Goal: Task Accomplishment & Management: Use online tool/utility

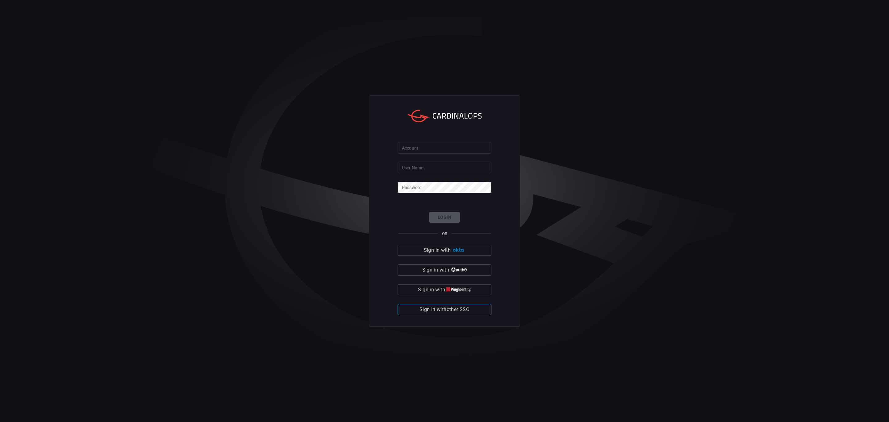
click at [452, 309] on span "Sign in with other SSO" at bounding box center [445, 309] width 50 height 9
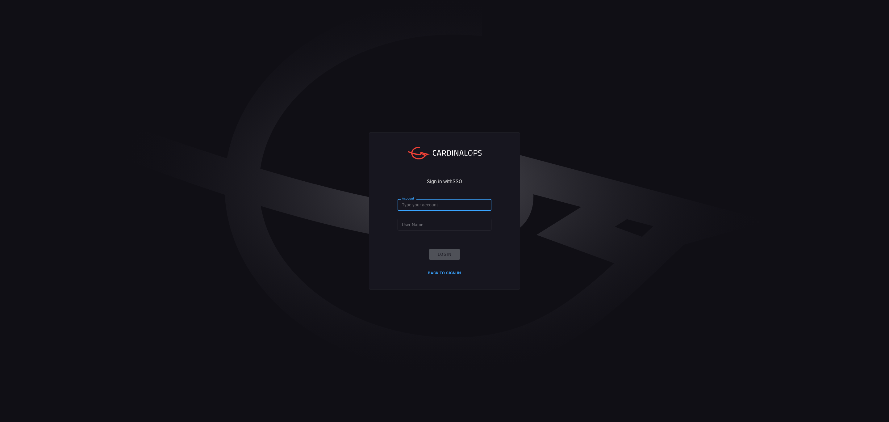
click at [424, 208] on input "Account" at bounding box center [445, 204] width 94 height 11
click at [442, 272] on button "Back to Sign in" at bounding box center [444, 273] width 41 height 10
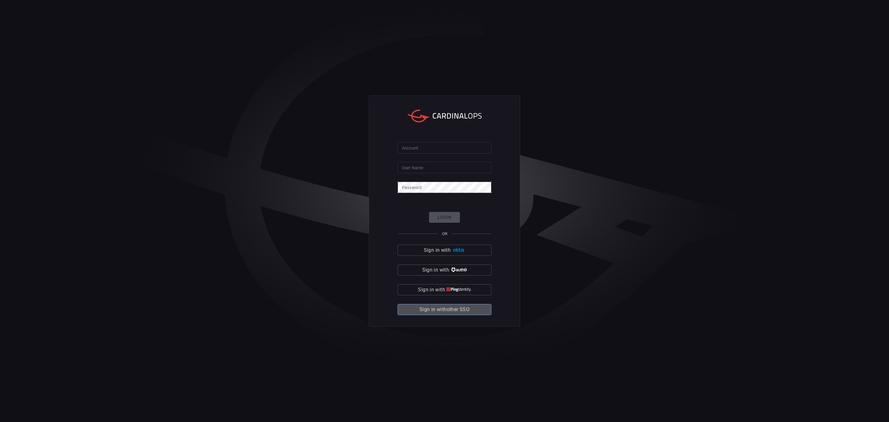
click at [459, 309] on span "Sign in with other SSO" at bounding box center [445, 309] width 50 height 9
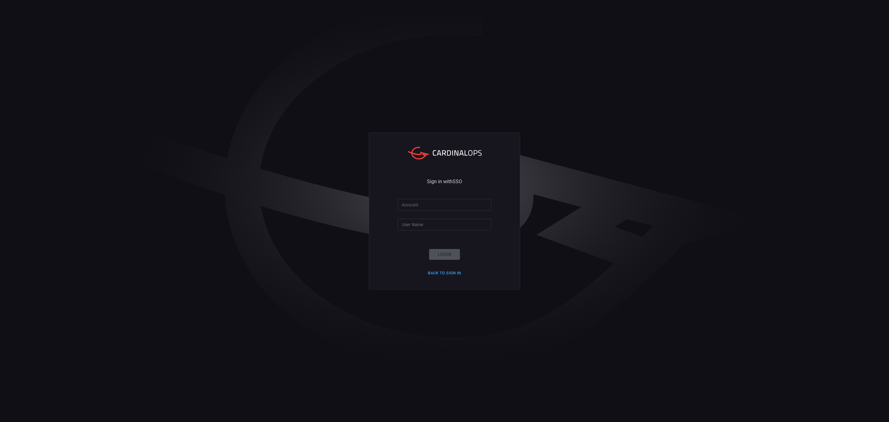
click at [419, 206] on input "Account" at bounding box center [445, 204] width 94 height 11
click at [439, 208] on input "shlomi.dr" at bounding box center [445, 204] width 94 height 11
type input "[EMAIL_ADDRESS][DOMAIN_NAME]"
click at [421, 226] on input "User Name" at bounding box center [445, 224] width 94 height 11
type input "h"
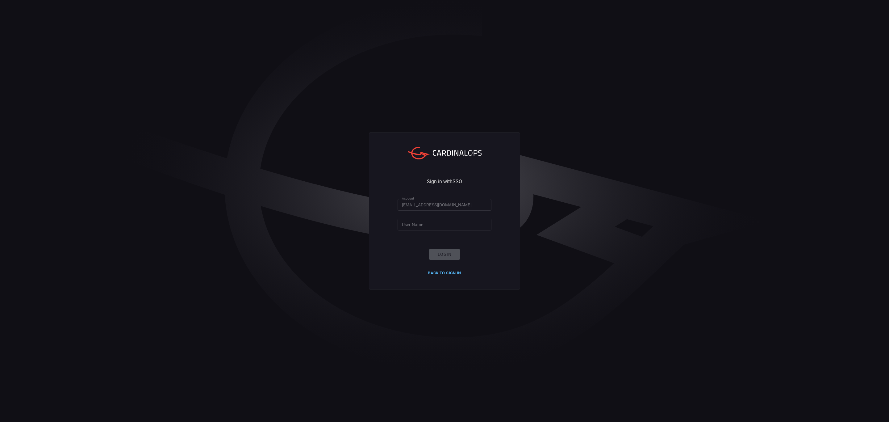
click at [441, 273] on button "Back to Sign in" at bounding box center [444, 273] width 41 height 10
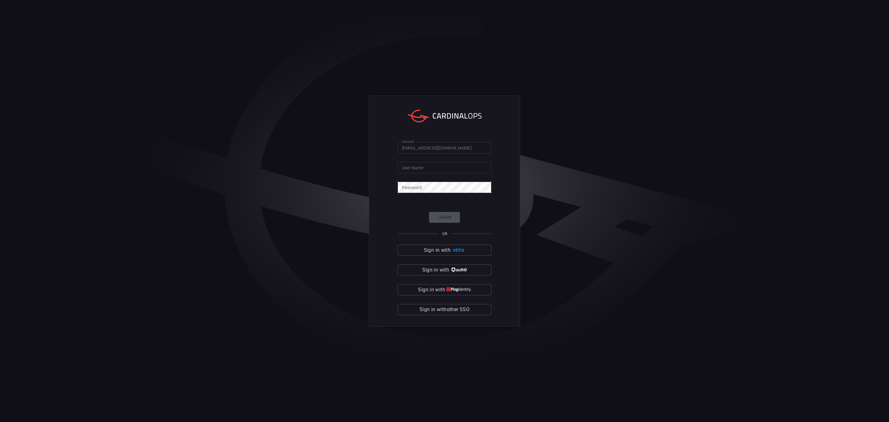
click at [434, 169] on input "User Name" at bounding box center [445, 167] width 94 height 11
drag, startPoint x: 457, startPoint y: 147, endPoint x: 393, endPoint y: 142, distance: 64.4
click at [393, 142] on div "Account [EMAIL_ADDRESS][DOMAIN_NAME] Account User Name User Name Password Passw…" at bounding box center [444, 210] width 151 height 231
type input "solaredge"
type input "shlomi.dr"
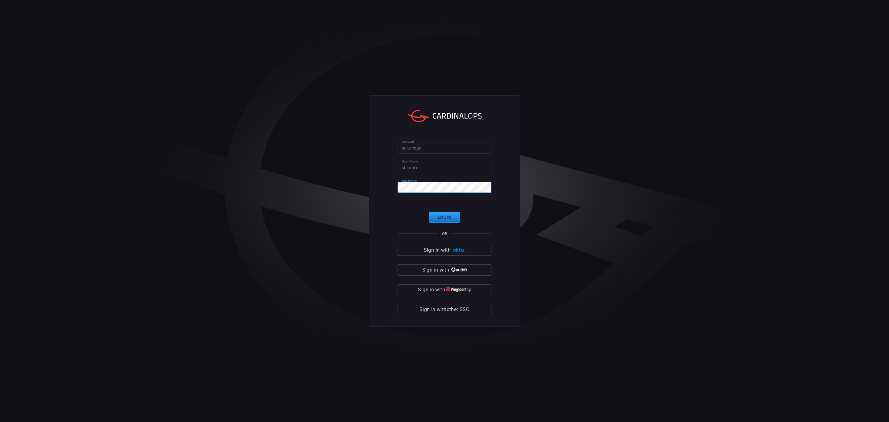
click button "Login" at bounding box center [444, 217] width 31 height 11
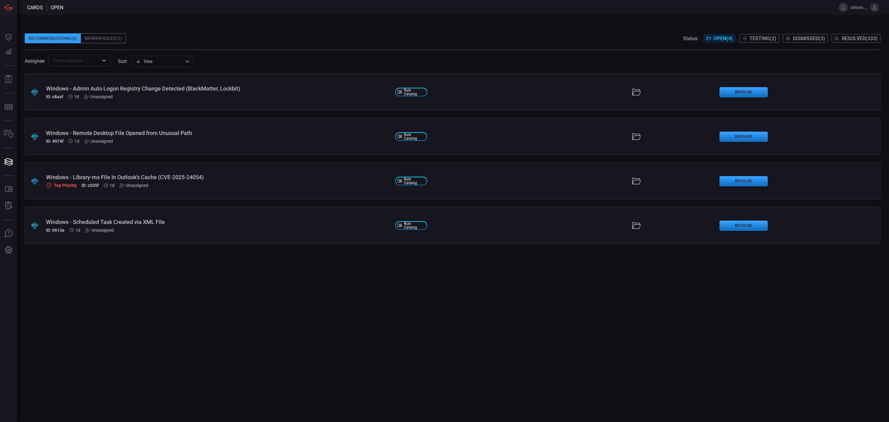
click at [119, 172] on div ".suggested_cards_icon{fill:url(#suggested_cards_icon);} Windows - Library-ms Fi…" at bounding box center [453, 180] width 856 height 37
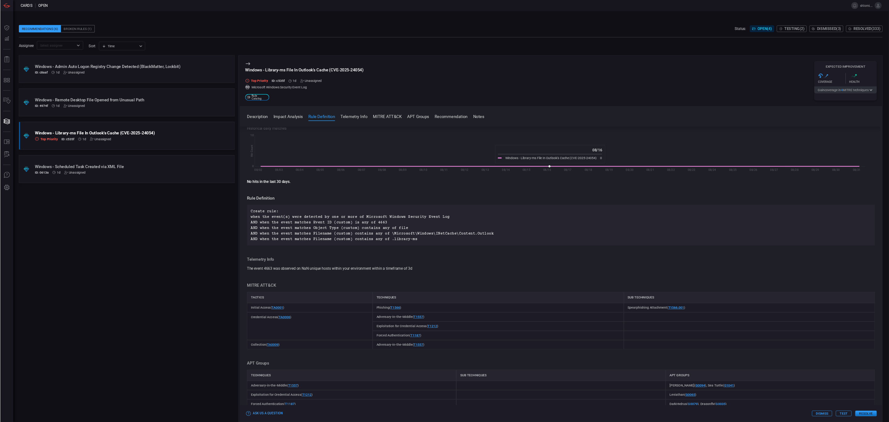
scroll to position [93, 0]
